Goal: Obtain resource: Obtain resource

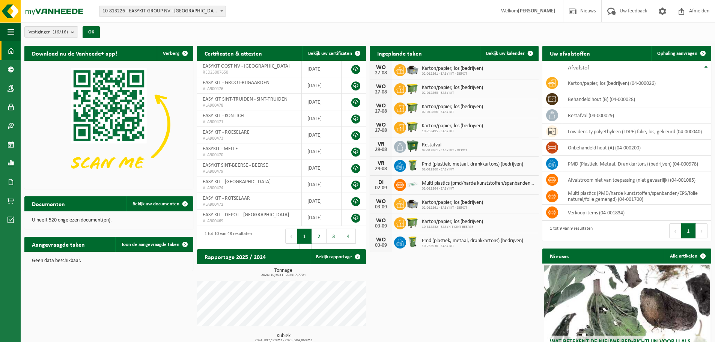
click at [159, 13] on span "10-813226 - EASYKIT GROUP NV - [GEOGRAPHIC_DATA]" at bounding box center [162, 11] width 126 height 11
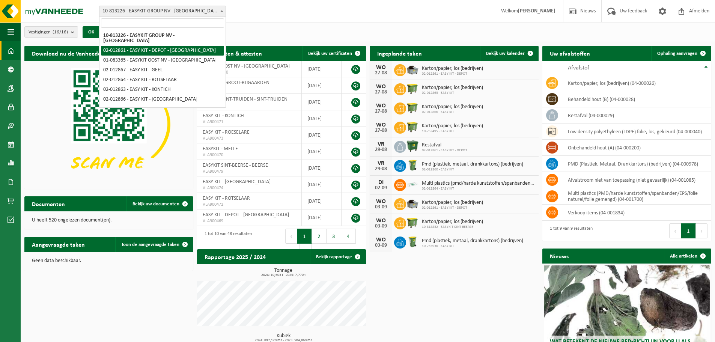
select select "3949"
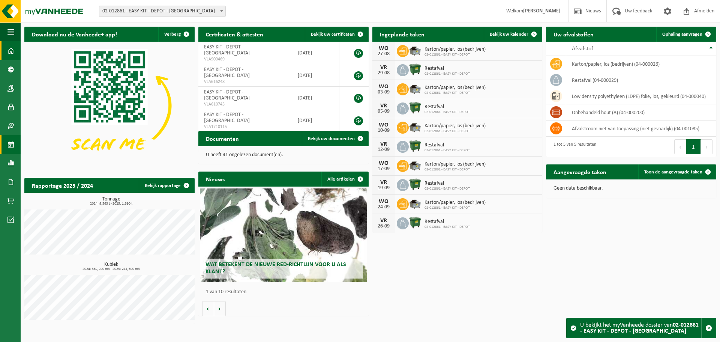
click at [12, 138] on span at bounding box center [11, 144] width 7 height 19
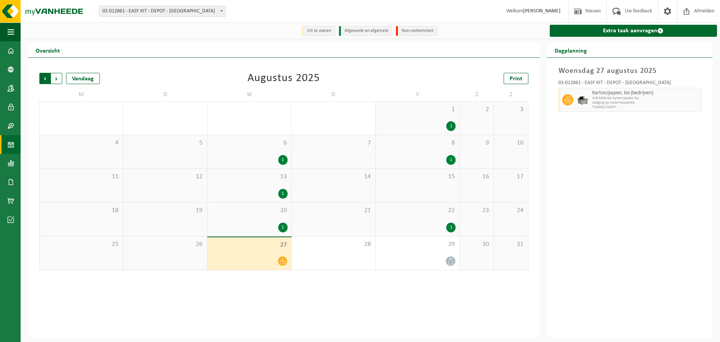
click at [56, 80] on span "Volgende" at bounding box center [56, 78] width 11 height 11
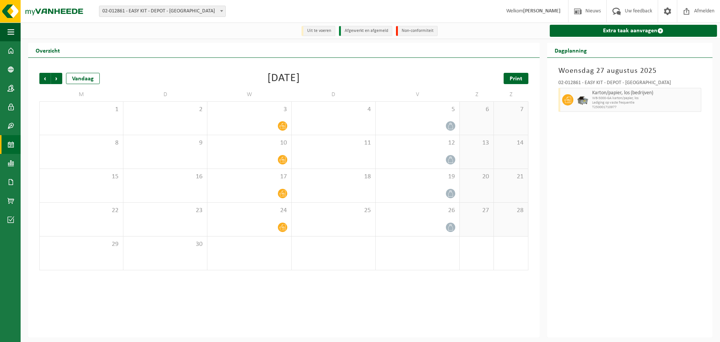
click at [518, 76] on span "Print" at bounding box center [516, 79] width 13 height 6
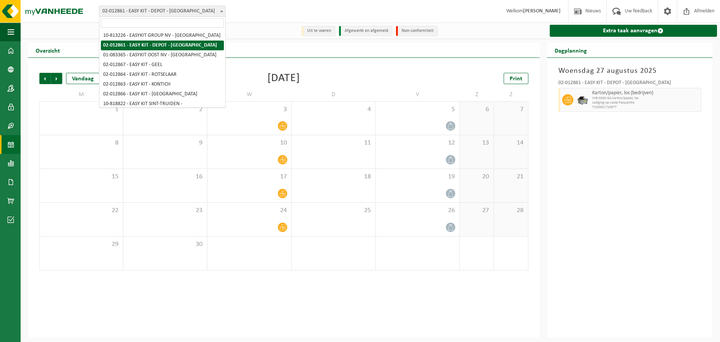
click at [184, 14] on span "02-012861 - EASY KIT - DEPOT - [GEOGRAPHIC_DATA]" at bounding box center [162, 11] width 126 height 11
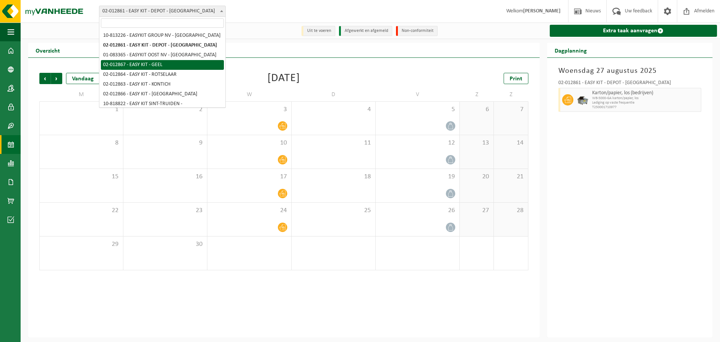
select select "3955"
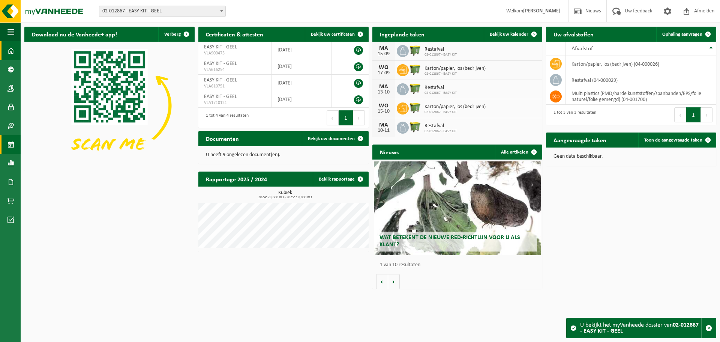
click at [12, 138] on span at bounding box center [11, 144] width 7 height 19
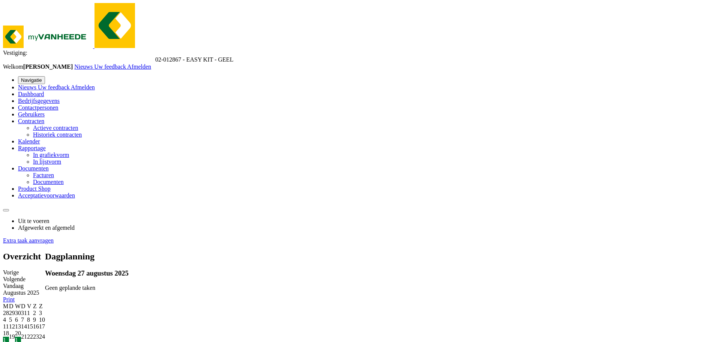
click at [26, 276] on span "Volgende" at bounding box center [14, 279] width 23 height 6
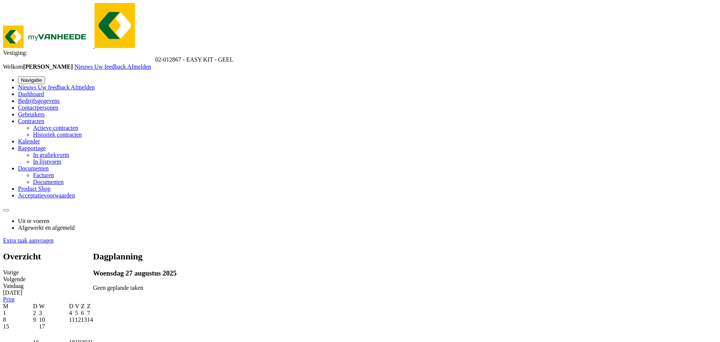
click at [15, 296] on span "Print" at bounding box center [9, 299] width 12 height 6
click at [155, 56] on span "02-012867 - EASY KIT - GEEL" at bounding box center [194, 59] width 78 height 6
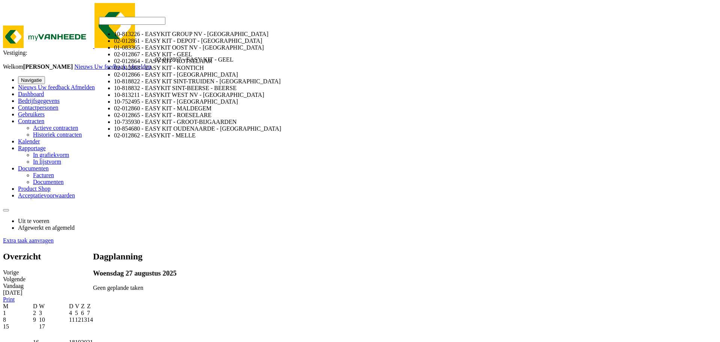
select select "3952"
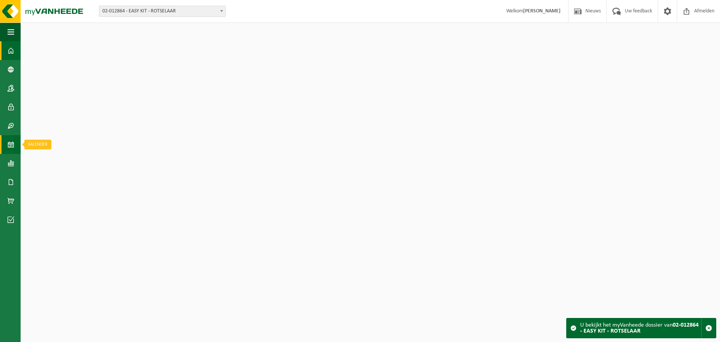
click at [15, 144] on link "Kalender" at bounding box center [10, 144] width 21 height 19
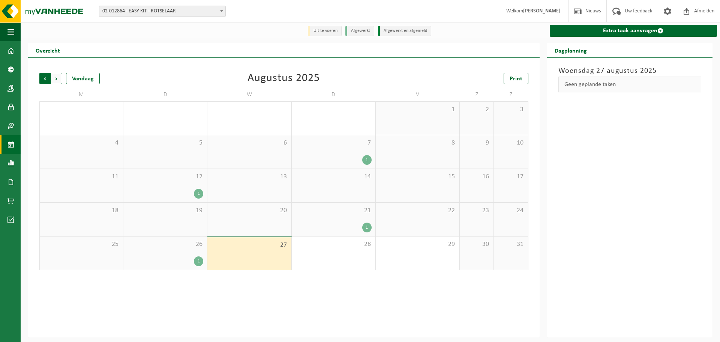
click at [52, 79] on span "Volgende" at bounding box center [56, 78] width 11 height 11
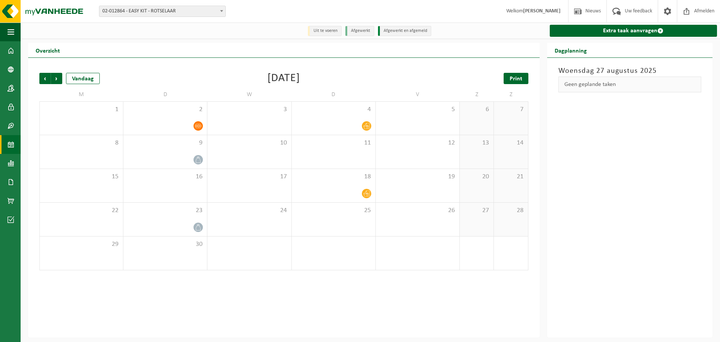
click at [507, 78] on link "Print" at bounding box center [516, 78] width 25 height 11
click at [123, 11] on span "02-012864 - EASY KIT - ROTSELAAR" at bounding box center [162, 11] width 126 height 11
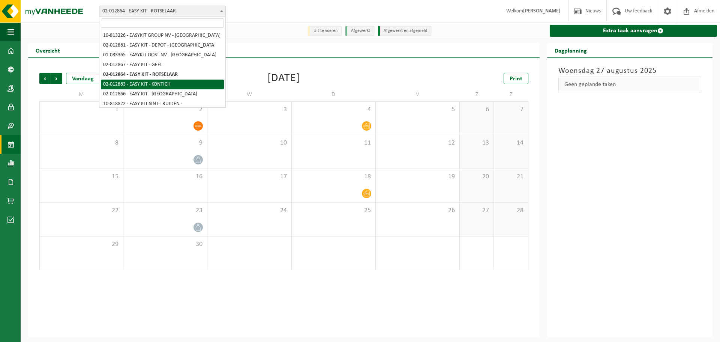
select select "3951"
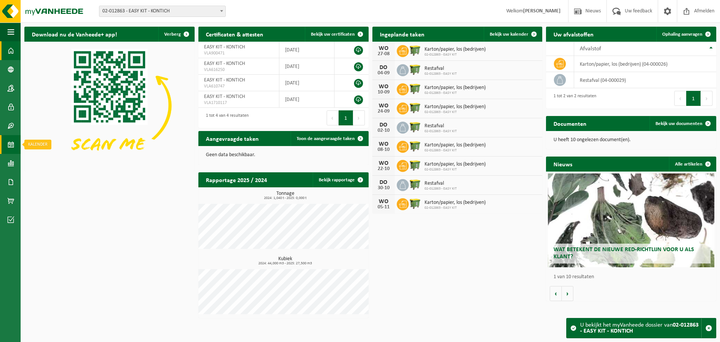
click at [12, 139] on span at bounding box center [11, 144] width 7 height 19
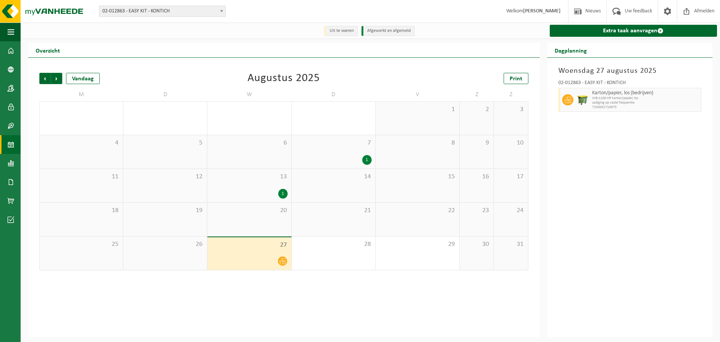
click at [55, 71] on div "Vorige Volgende Vandaag [DATE] Print M D W D V Z Z 28 29 30 1 31 1 2 3 4 5 6 7 …" at bounding box center [284, 171] width 497 height 212
click at [56, 74] on span "Volgende" at bounding box center [56, 78] width 11 height 11
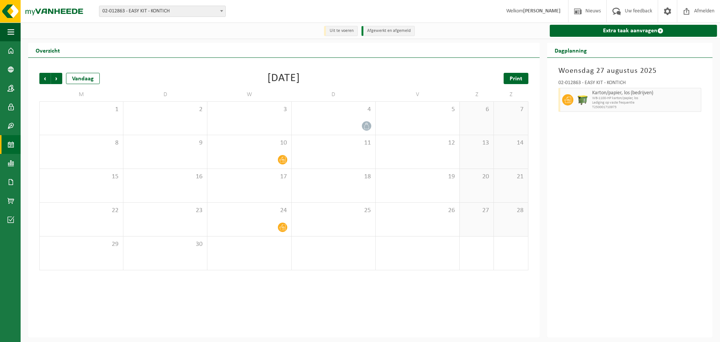
click at [506, 76] on link "Print" at bounding box center [516, 78] width 25 height 11
click at [128, 4] on div "Vestiging: 10-813226 - EASYKIT GROUP NV - ROTSELAAR 02-012861 - EASY KIT - DEPO…" at bounding box center [360, 11] width 720 height 23
click at [129, 9] on span "02-012863 - EASY KIT - KONTICH" at bounding box center [162, 11] width 126 height 11
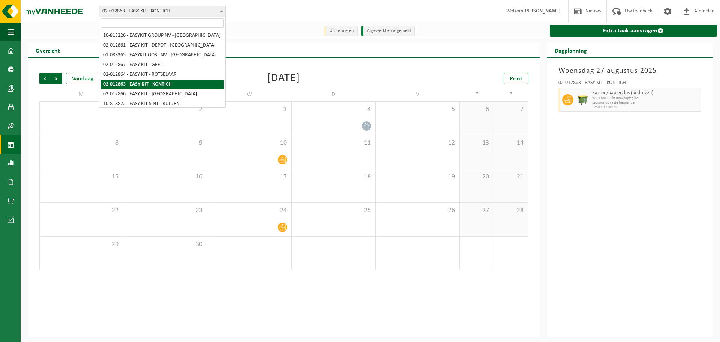
select select "3954"
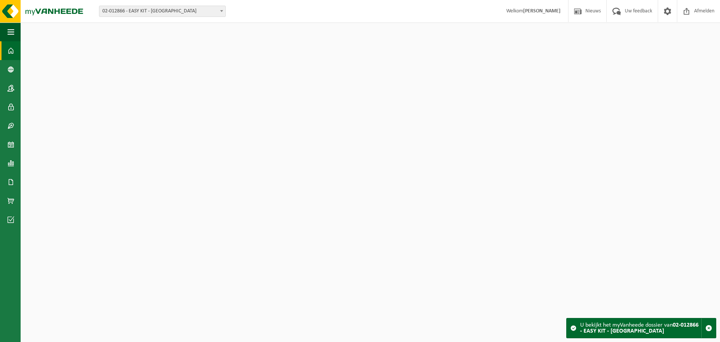
click at [14, 146] on span at bounding box center [11, 144] width 7 height 19
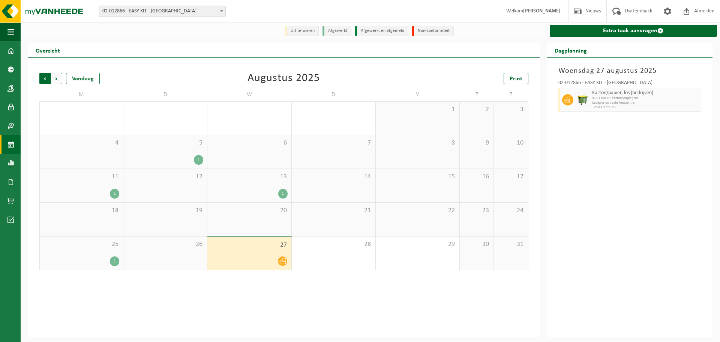
click at [60, 81] on span "Volgende" at bounding box center [56, 78] width 11 height 11
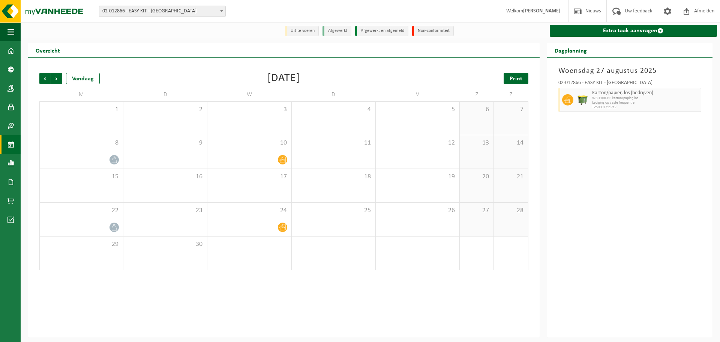
click at [526, 74] on link "Print" at bounding box center [516, 78] width 25 height 11
click at [167, 15] on span "02-012866 - EASY KIT - [GEOGRAPHIC_DATA]" at bounding box center [162, 11] width 126 height 11
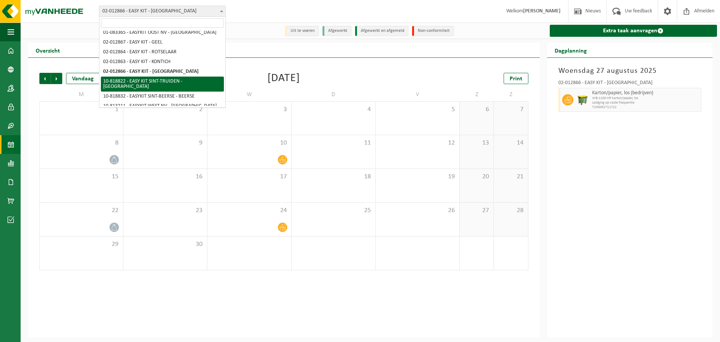
scroll to position [38, 0]
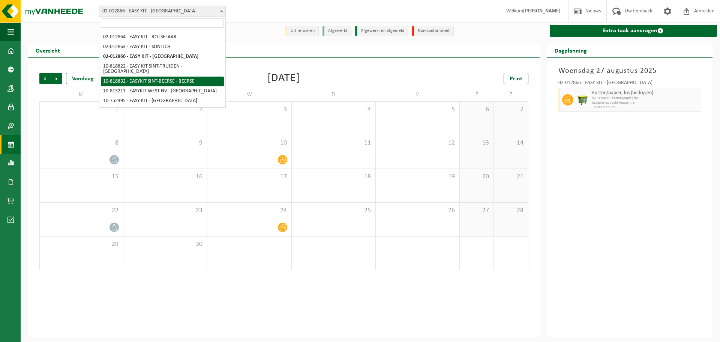
select select "39255"
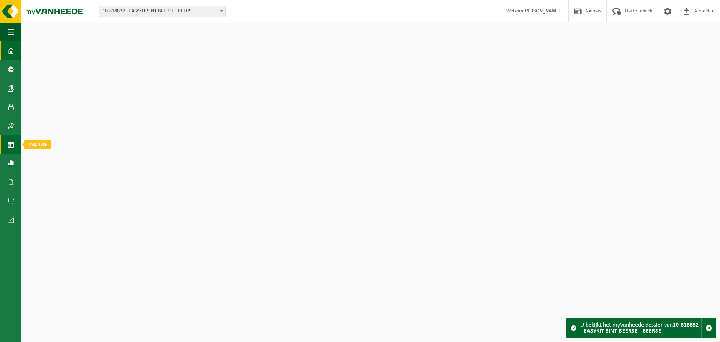
click at [14, 140] on link "Kalender" at bounding box center [10, 144] width 21 height 19
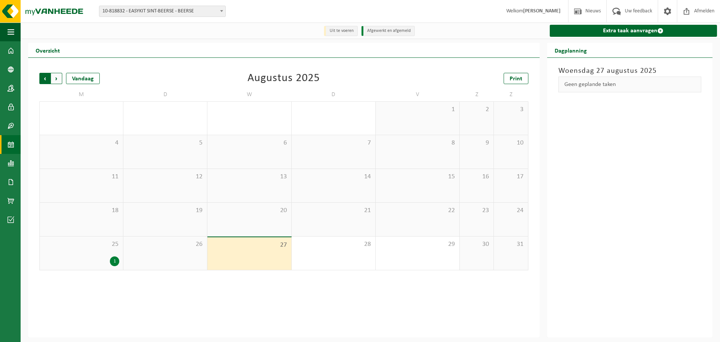
click at [59, 83] on span "Volgende" at bounding box center [56, 78] width 11 height 11
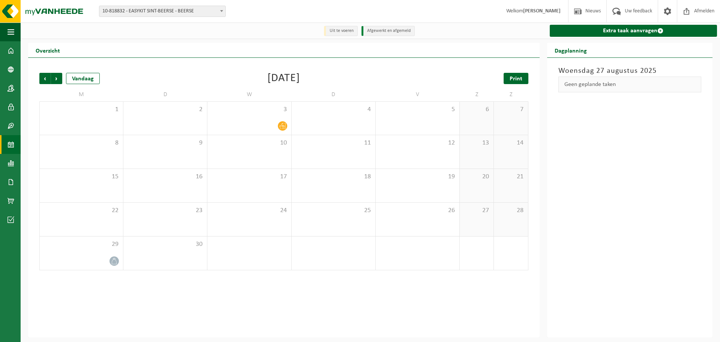
click at [519, 83] on link "Print" at bounding box center [516, 78] width 25 height 11
click at [157, 14] on span "10-818832 - EASYKIT SINT-BEERSE - BEERSE" at bounding box center [162, 11] width 126 height 11
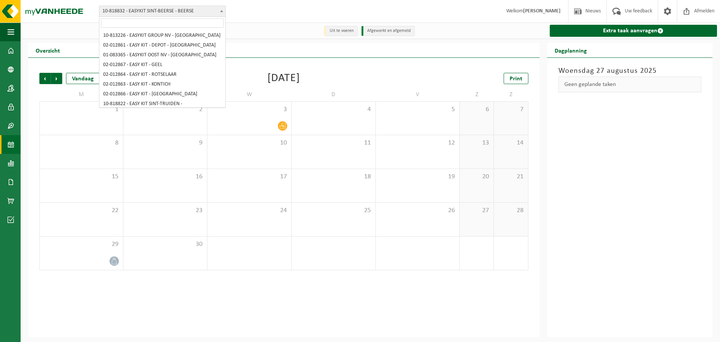
scroll to position [59, 0]
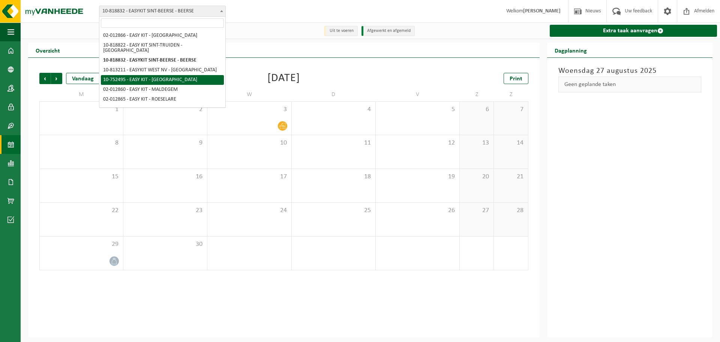
select select "7120"
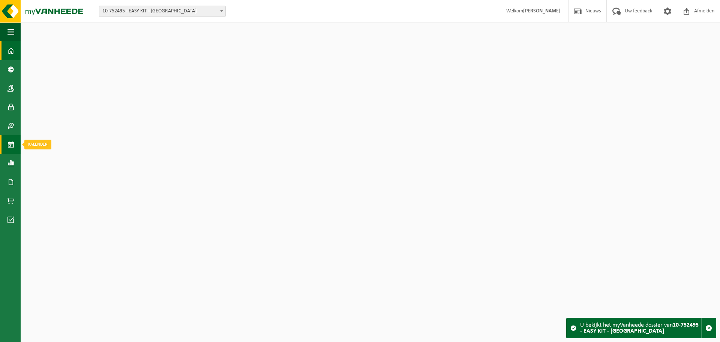
click at [12, 141] on span at bounding box center [11, 144] width 7 height 19
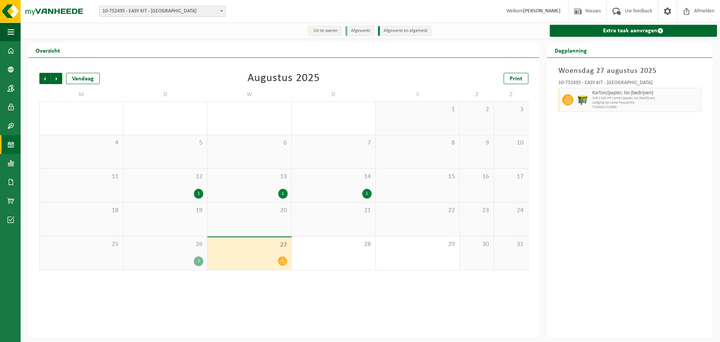
click at [58, 82] on span "Volgende" at bounding box center [56, 78] width 11 height 11
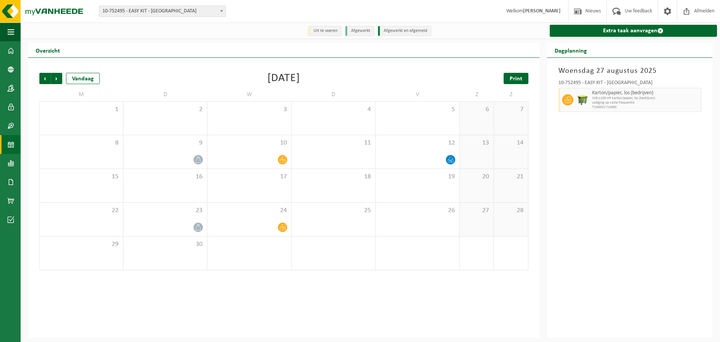
click at [516, 83] on link "Print" at bounding box center [516, 78] width 25 height 11
click at [169, 16] on span "10-752495 - EASY KIT - [GEOGRAPHIC_DATA]" at bounding box center [162, 11] width 126 height 11
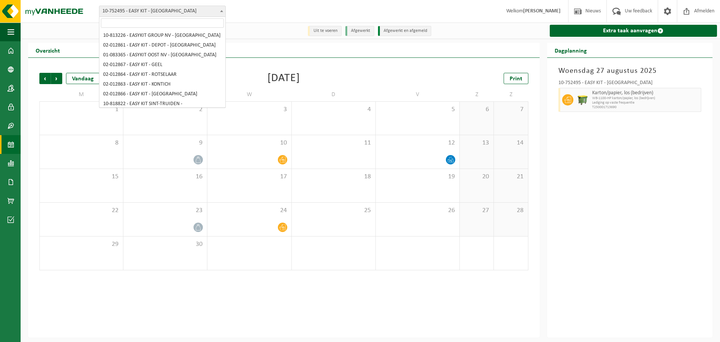
scroll to position [78, 0]
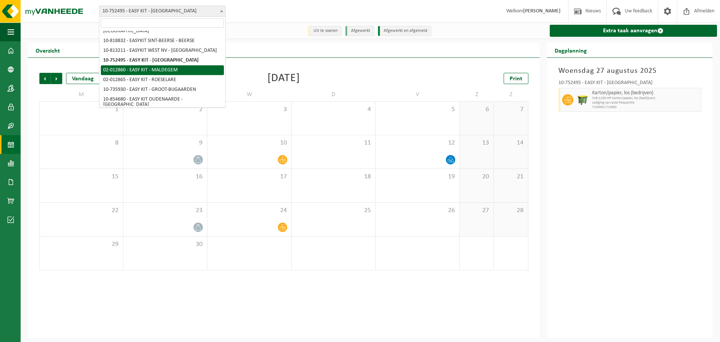
select select "3948"
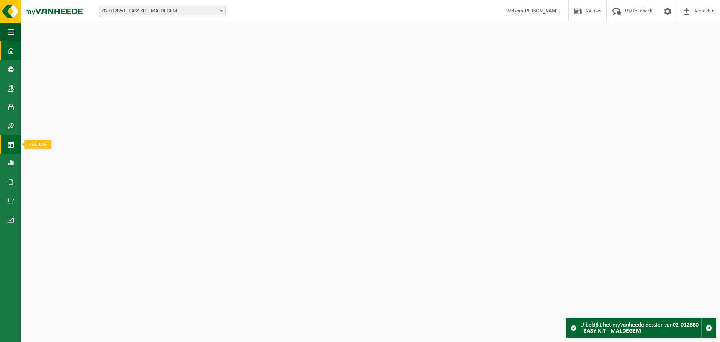
click at [5, 144] on link "Kalender" at bounding box center [10, 144] width 21 height 19
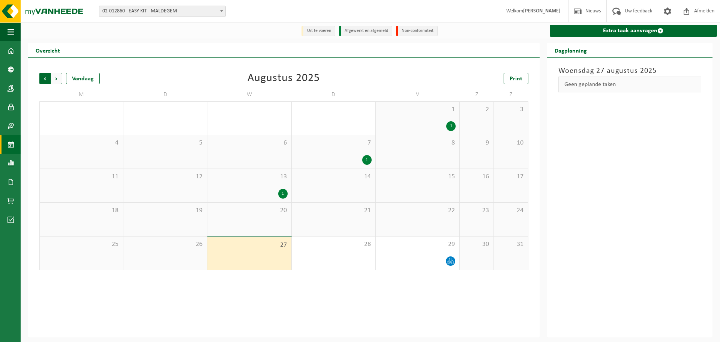
click at [56, 84] on span "Volgende" at bounding box center [56, 78] width 11 height 11
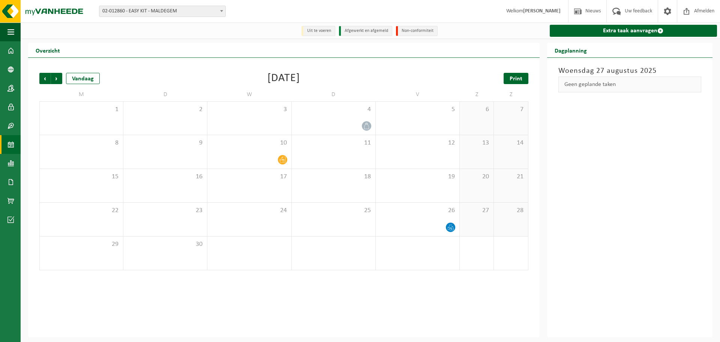
click at [524, 81] on link "Print" at bounding box center [516, 78] width 25 height 11
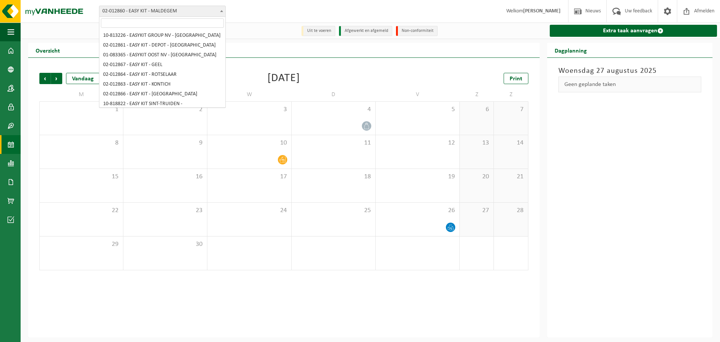
click at [162, 12] on span "02-012860 - EASY KIT - MALDEGEM" at bounding box center [162, 11] width 126 height 11
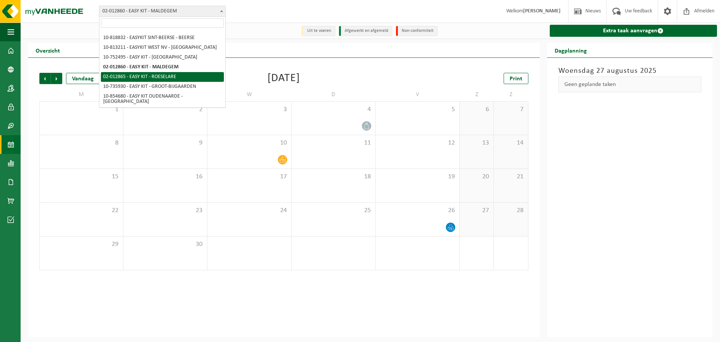
select select "3953"
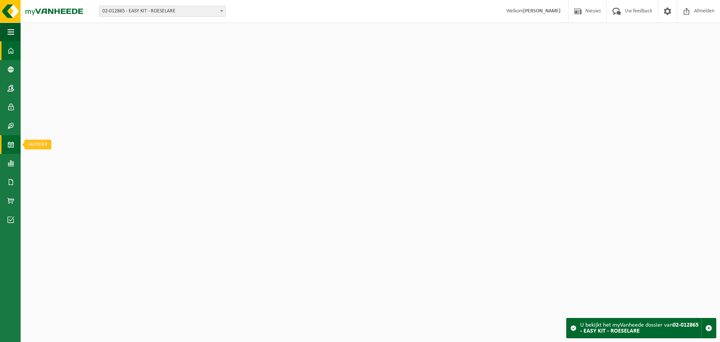
click at [18, 150] on link "Kalender" at bounding box center [10, 144] width 21 height 19
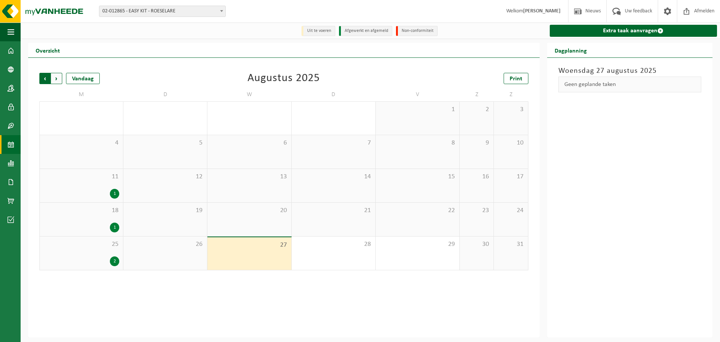
click at [57, 80] on span "Volgende" at bounding box center [56, 78] width 11 height 11
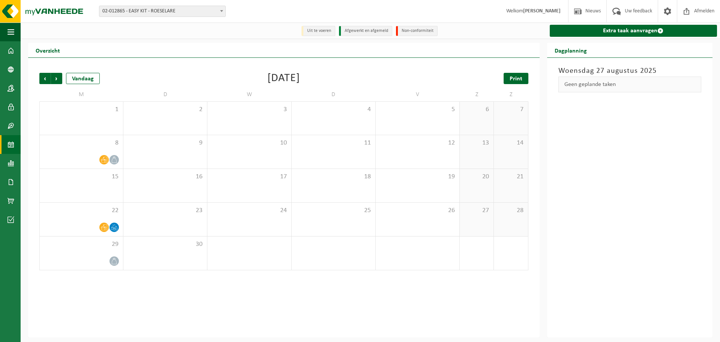
click at [522, 80] on span "Print" at bounding box center [516, 79] width 13 height 6
click at [155, 14] on span "02-012865 - EASY KIT - ROESELARE" at bounding box center [162, 11] width 126 height 11
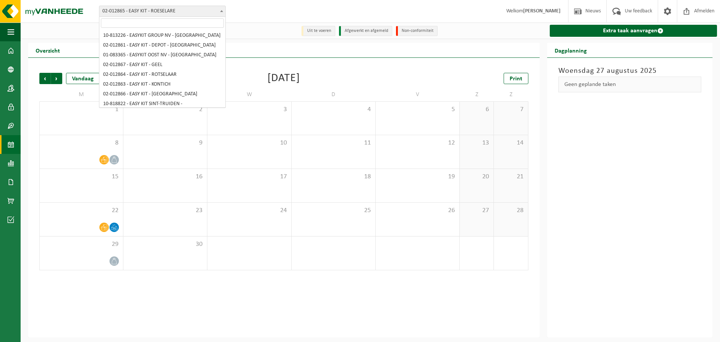
scroll to position [81, 0]
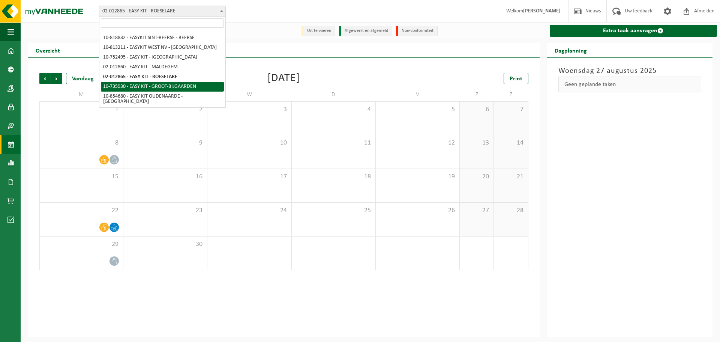
select select "3983"
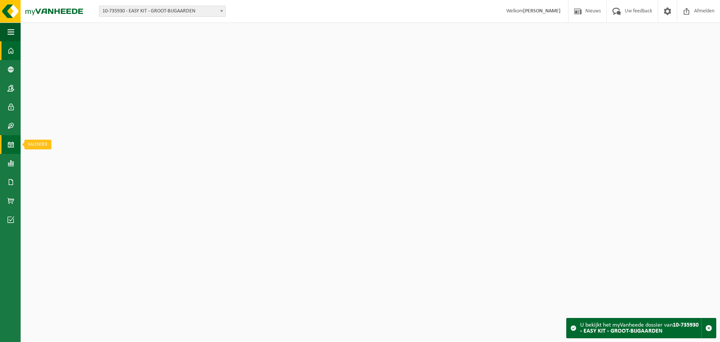
click at [12, 151] on span at bounding box center [11, 144] width 7 height 19
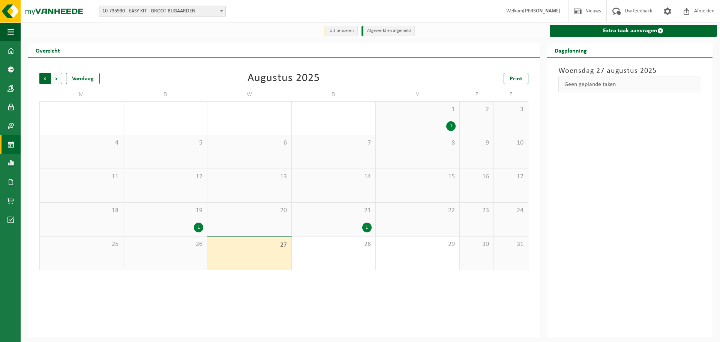
click at [55, 81] on span "Volgende" at bounding box center [56, 78] width 11 height 11
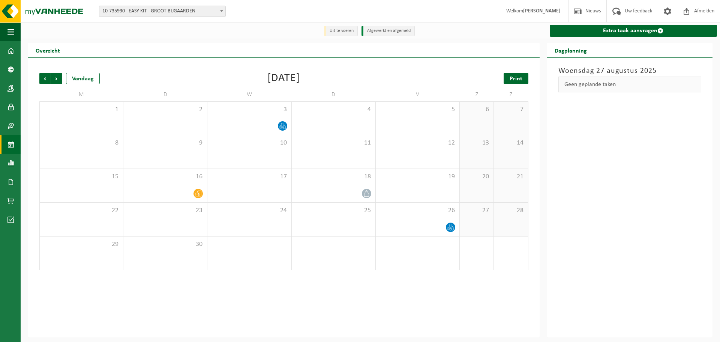
click at [526, 82] on link "Print" at bounding box center [516, 78] width 25 height 11
click at [142, 13] on span "10-735930 - EASY KIT - GROOT-BIJGAARDEN" at bounding box center [162, 11] width 126 height 11
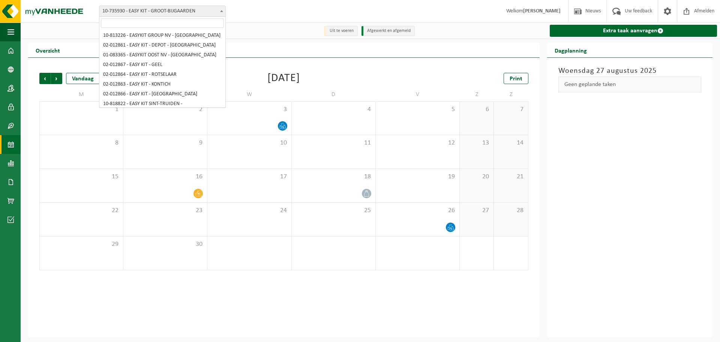
scroll to position [81, 0]
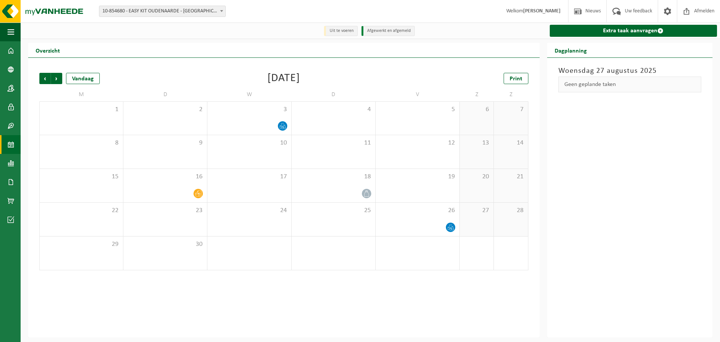
select select "97994"
click at [150, 92] on div "Even geduld. Door de grote hoeveelheid gegevens duurt het laden even." at bounding box center [360, 171] width 720 height 342
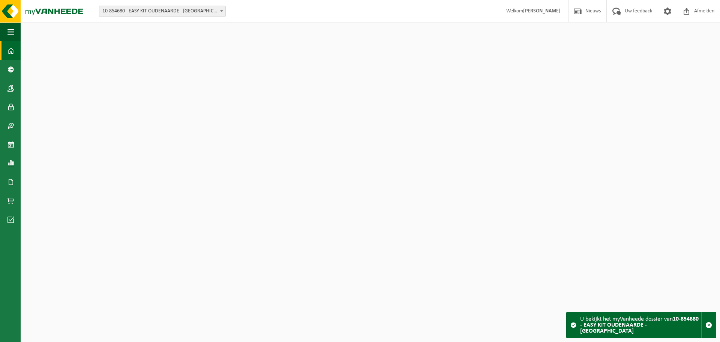
click at [150, 12] on span "10-854680 - EASY KIT OUDENAARDE - [GEOGRAPHIC_DATA]" at bounding box center [162, 11] width 126 height 11
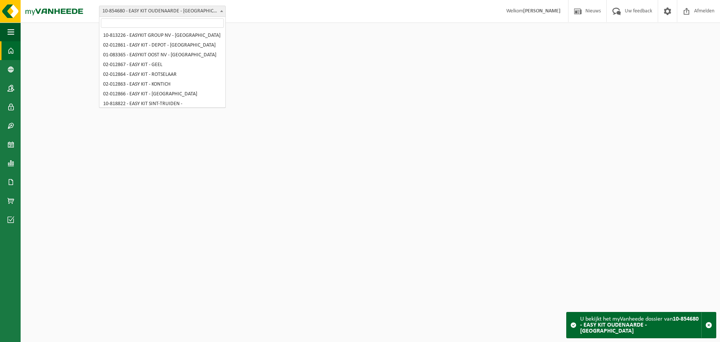
scroll to position [86, 0]
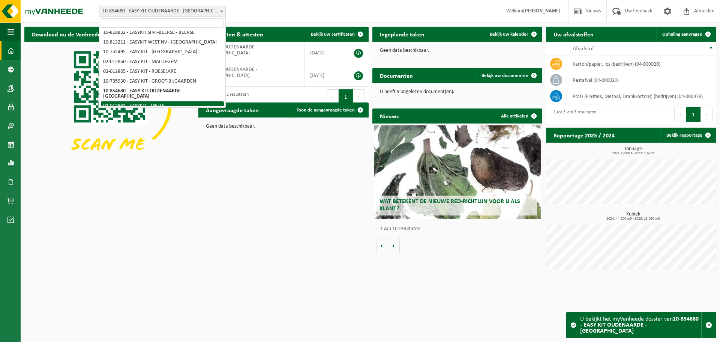
select select "3950"
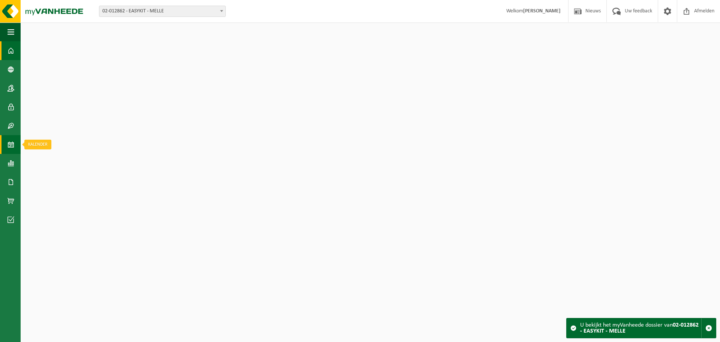
click at [5, 145] on link "Kalender" at bounding box center [10, 144] width 21 height 19
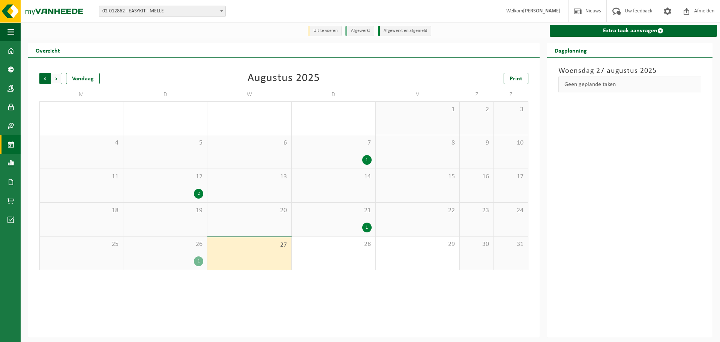
click at [54, 84] on span "Volgende" at bounding box center [56, 78] width 11 height 11
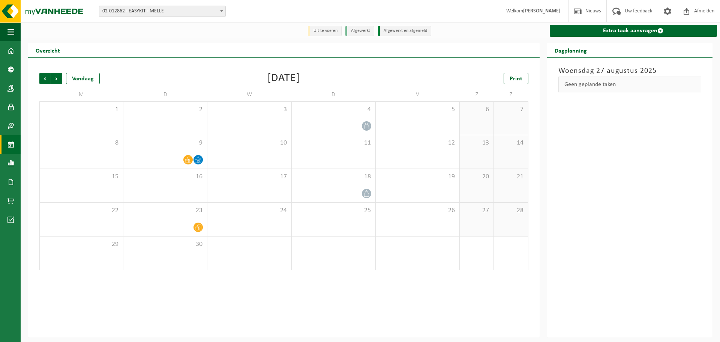
click at [532, 81] on div "Vorige Volgende Vandaag [DATE] Print M D W D V Z Z 1 2 3 4 5 6 7 8 9 10 11 12 1…" at bounding box center [284, 171] width 497 height 212
click at [519, 81] on span "Print" at bounding box center [516, 79] width 13 height 6
